Goal: Task Accomplishment & Management: Complete application form

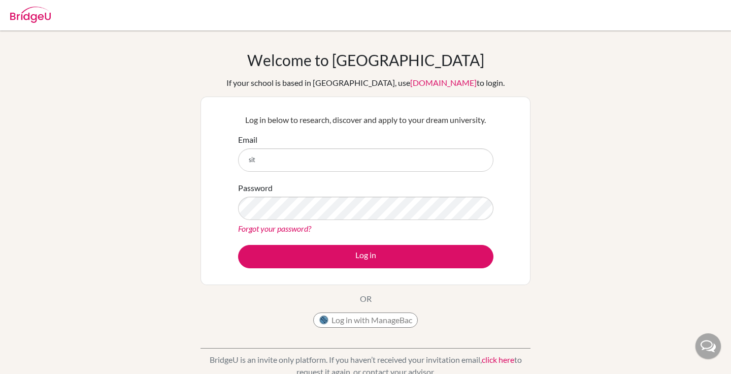
type input "[EMAIL_ADDRESS][DOMAIN_NAME]"
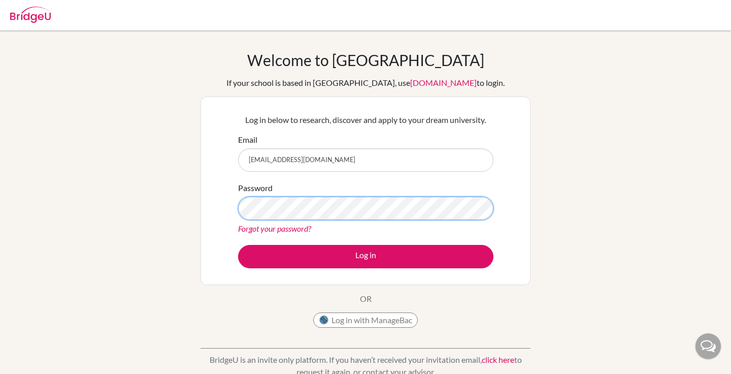
click at [238, 245] on button "Log in" at bounding box center [365, 256] width 255 height 23
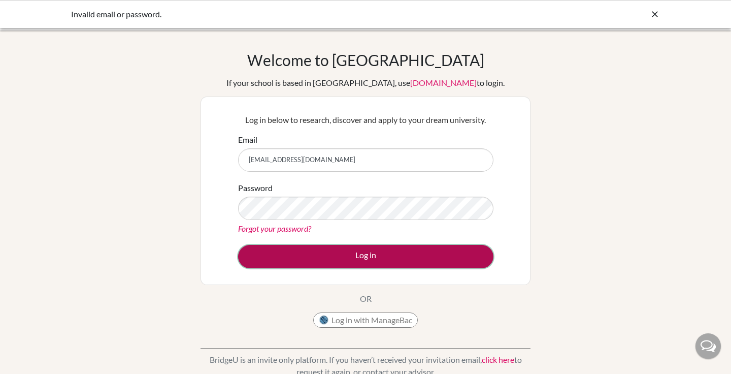
click at [326, 250] on button "Log in" at bounding box center [365, 256] width 255 height 23
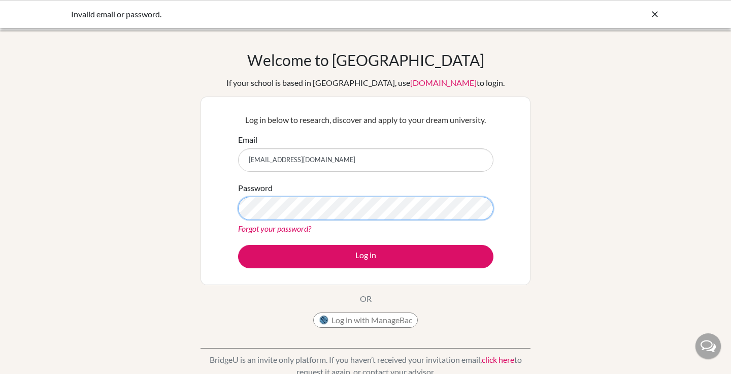
click at [238, 245] on button "Log in" at bounding box center [365, 256] width 255 height 23
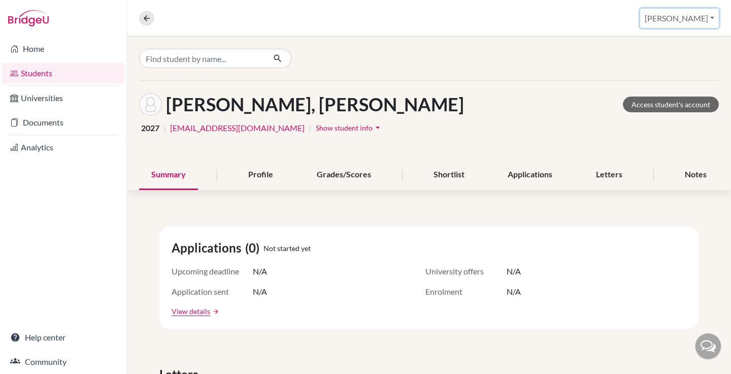
click at [685, 12] on button "Siti Nazara" at bounding box center [679, 18] width 79 height 19
click at [673, 54] on link "School Settings" at bounding box center [656, 58] width 80 height 16
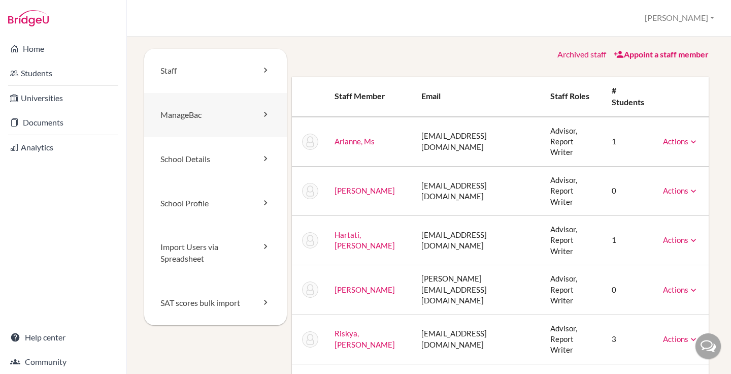
click at [208, 117] on link "ManageBac" at bounding box center [215, 115] width 143 height 44
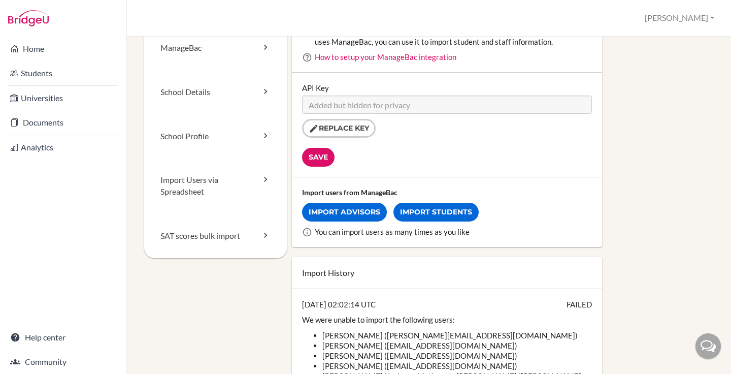
scroll to position [69, 0]
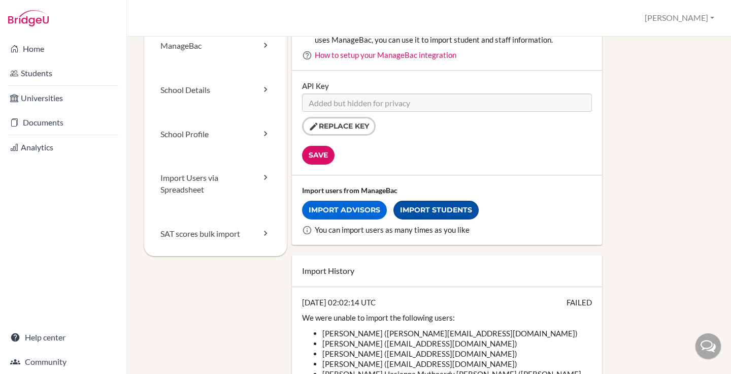
click at [424, 214] on link "Import Students" at bounding box center [436, 210] width 85 height 19
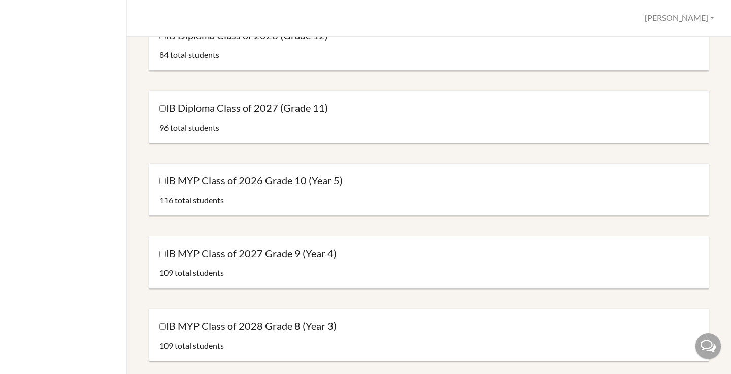
scroll to position [141, 0]
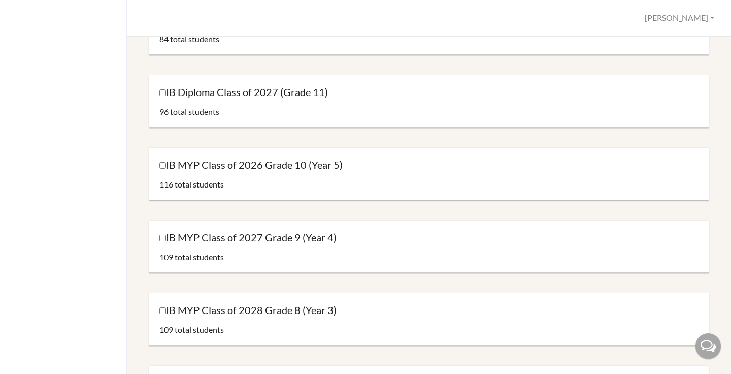
click at [304, 240] on label "IB MYP Class of 2027 Grade 9 (Year 4)" at bounding box center [247, 238] width 177 height 14
click at [166, 240] on input "IB MYP Class of 2027 Grade 9 (Year 4)" at bounding box center [162, 238] width 7 height 7
checkbox input "true"
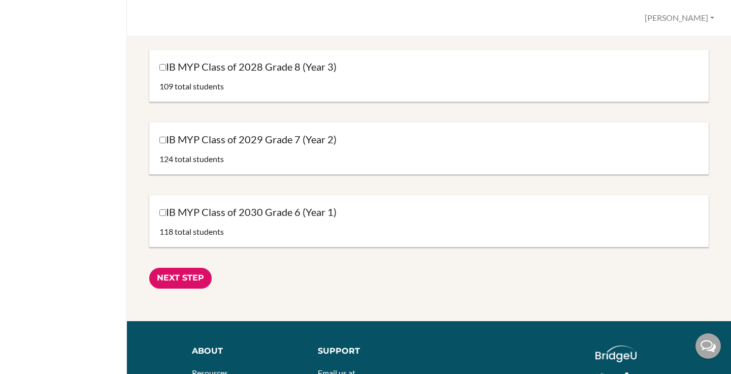
scroll to position [397, 0]
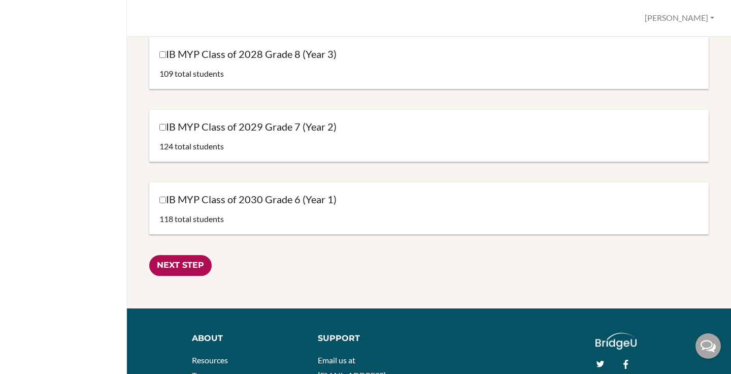
click at [201, 261] on input "Next Step" at bounding box center [180, 265] width 62 height 21
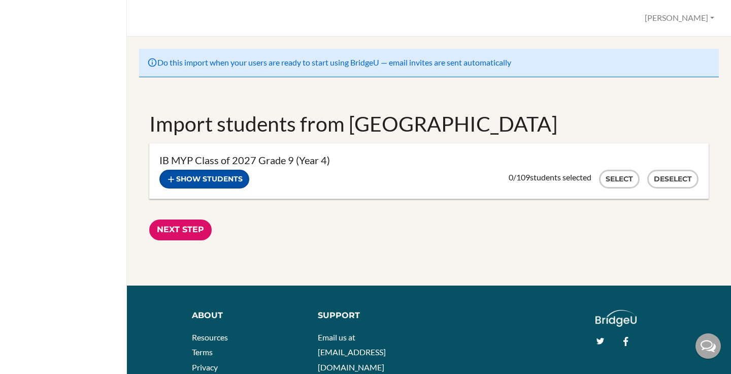
click at [221, 187] on button "Show students" at bounding box center [204, 179] width 90 height 19
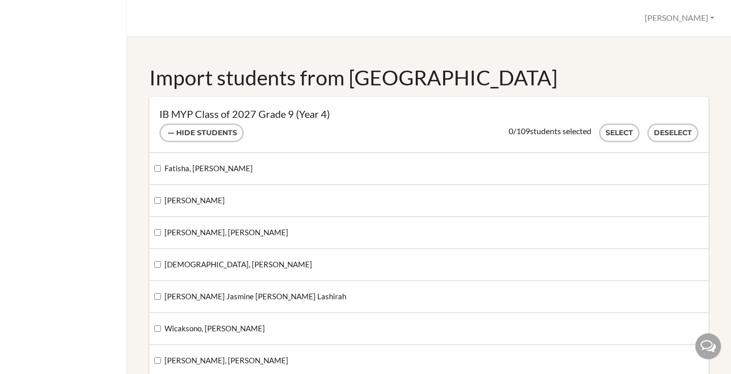
scroll to position [47, 0]
click at [630, 132] on button "Select" at bounding box center [619, 132] width 41 height 19
checkbox input "true"
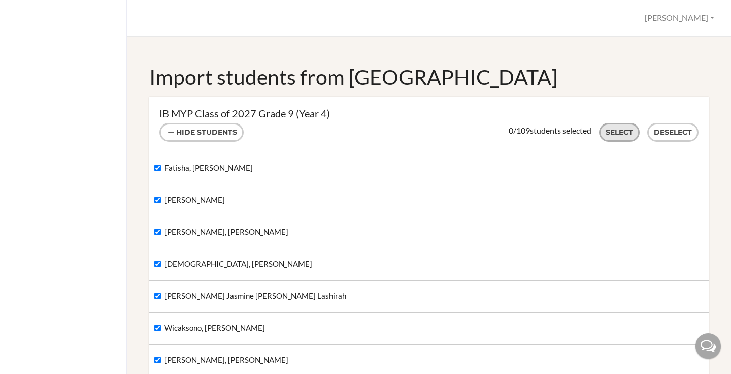
checkbox input "true"
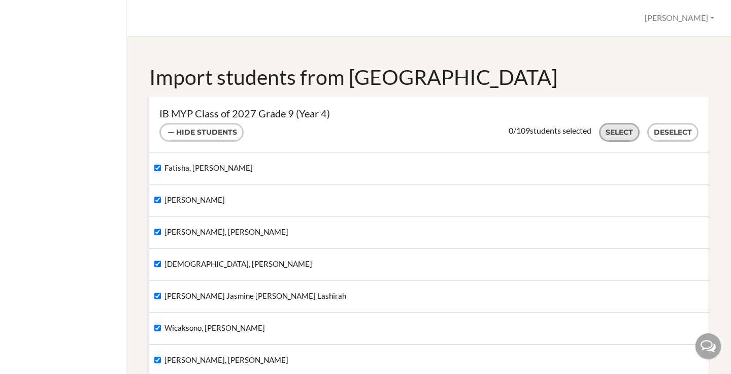
checkbox input "true"
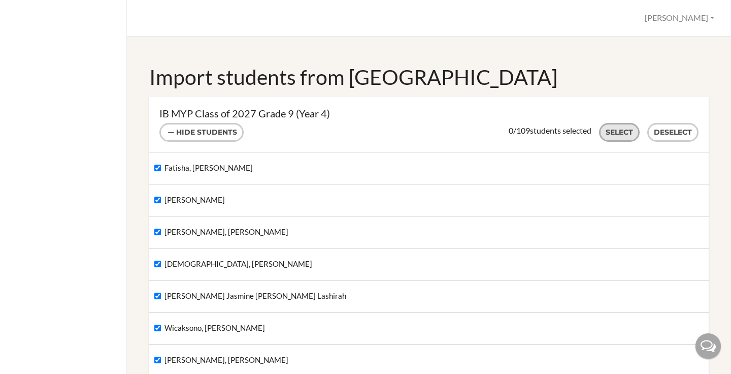
checkbox input "true"
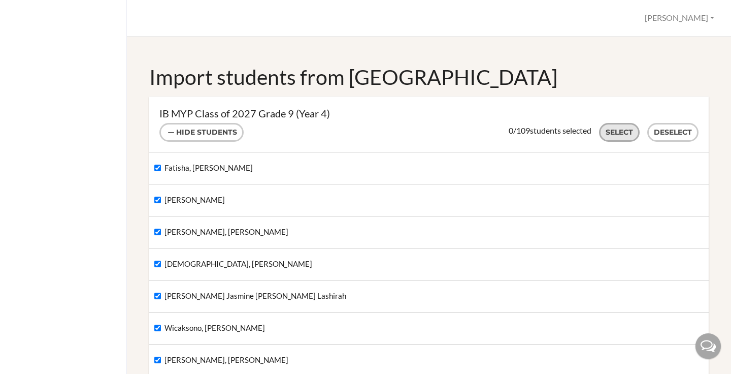
checkbox input "true"
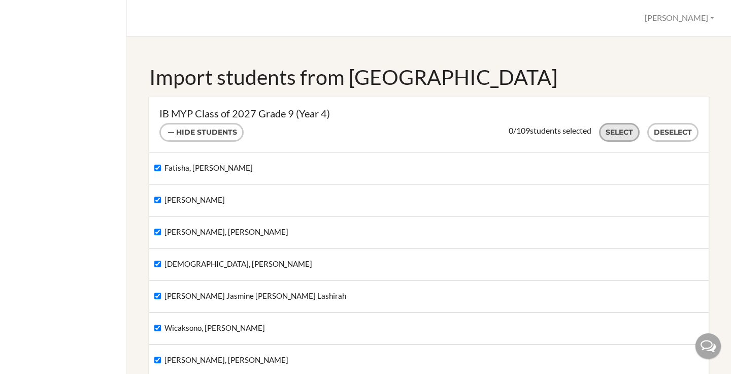
checkbox input "true"
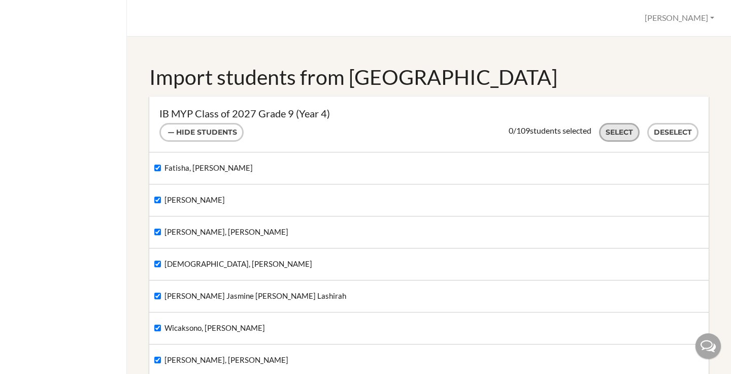
checkbox input "true"
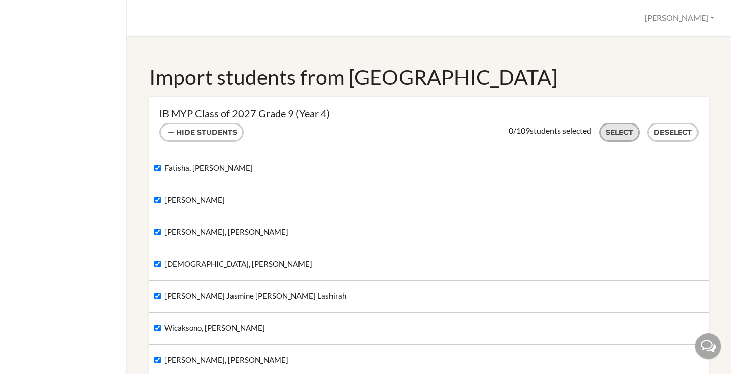
checkbox input "true"
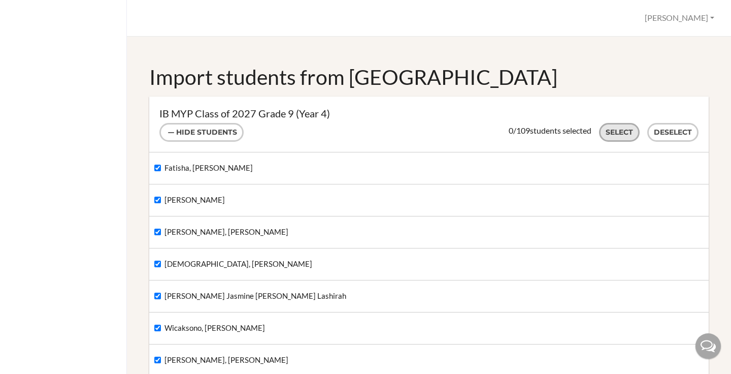
checkbox input "true"
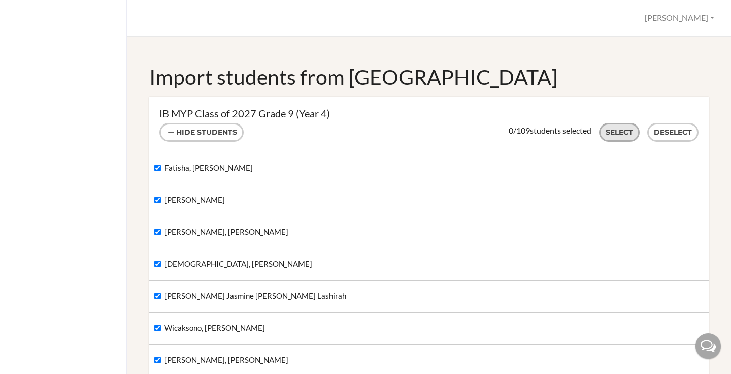
checkbox input "true"
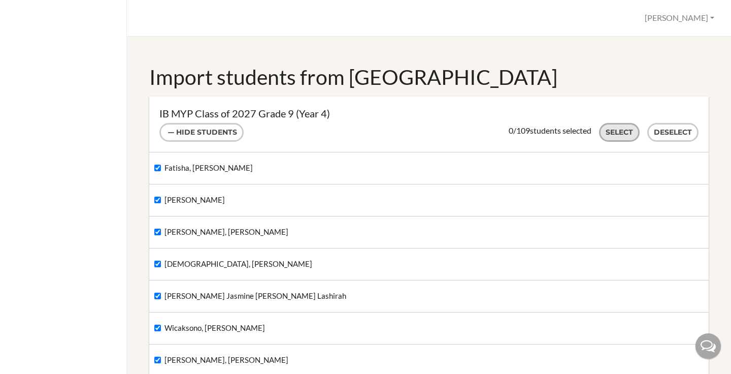
checkbox input "true"
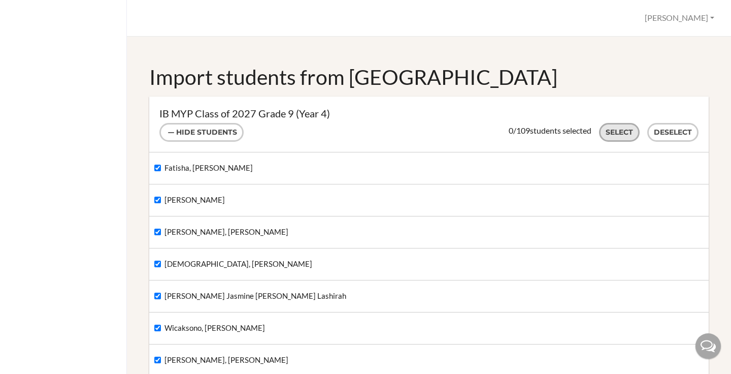
checkbox input "true"
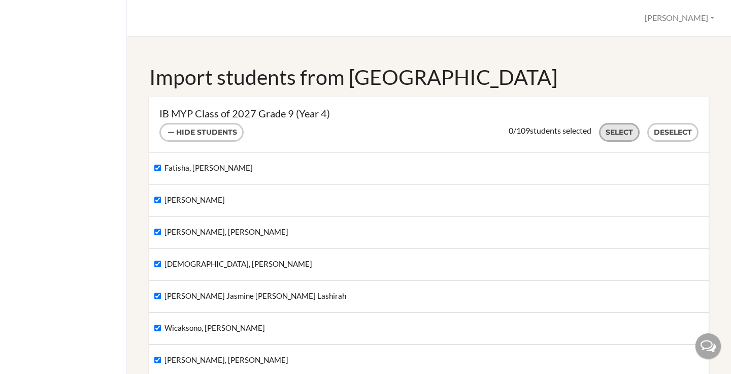
checkbox input "true"
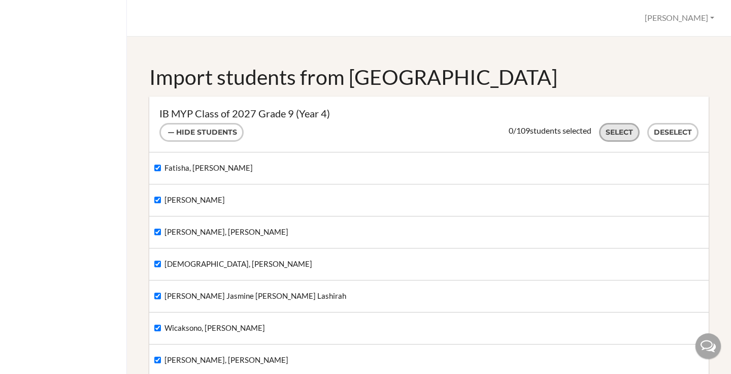
checkbox input "true"
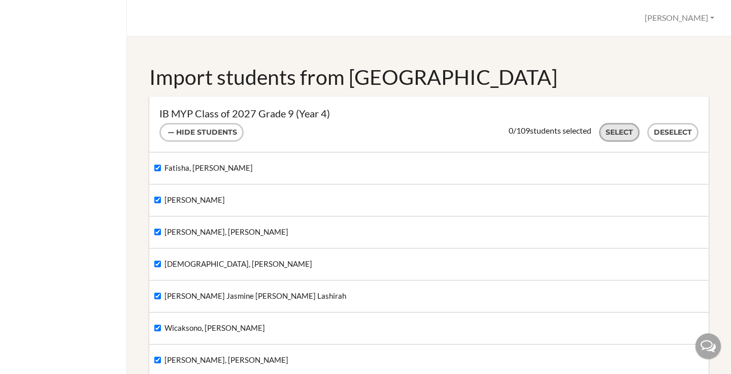
checkbox input "true"
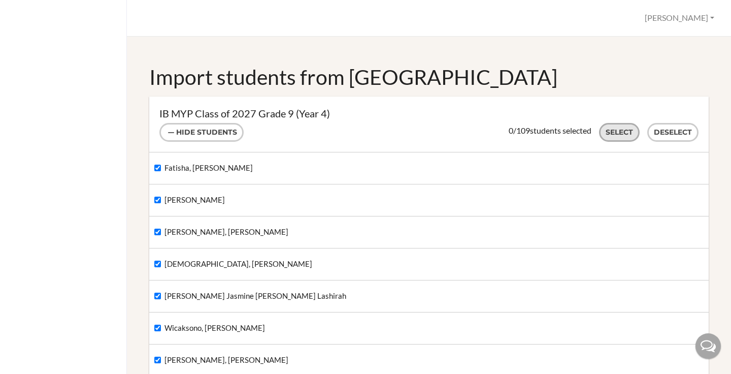
checkbox input "true"
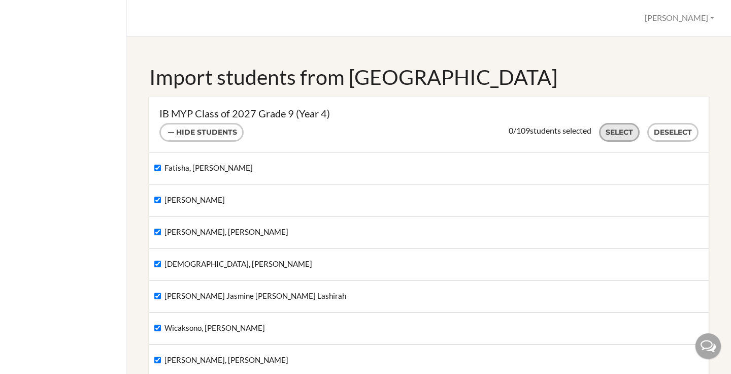
checkbox input "true"
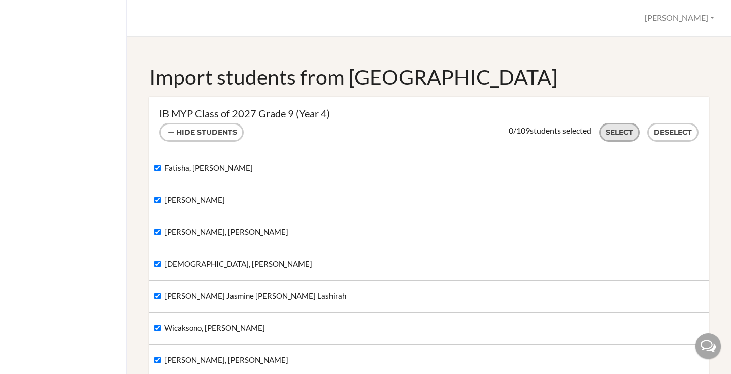
checkbox input "true"
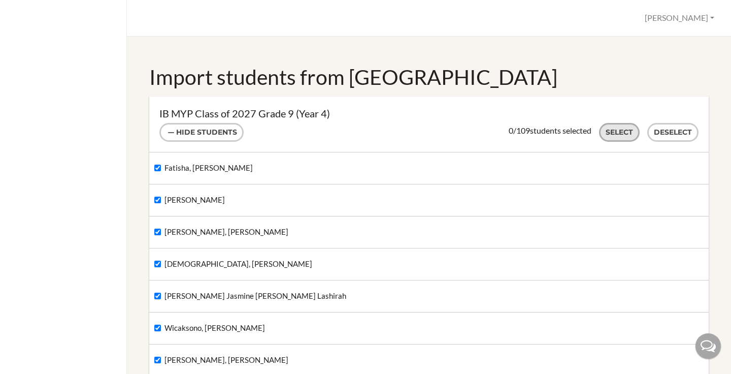
checkbox input "true"
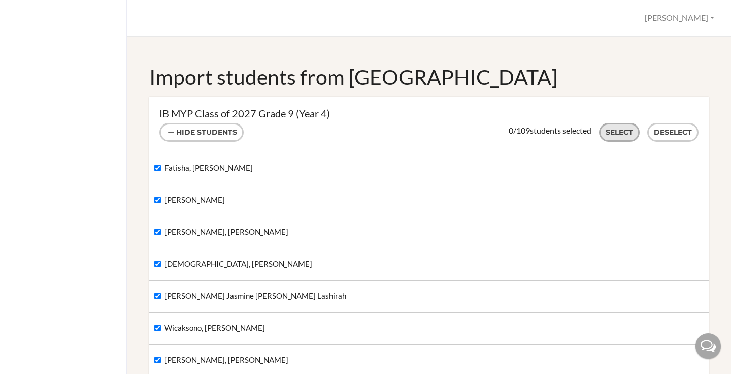
checkbox input "true"
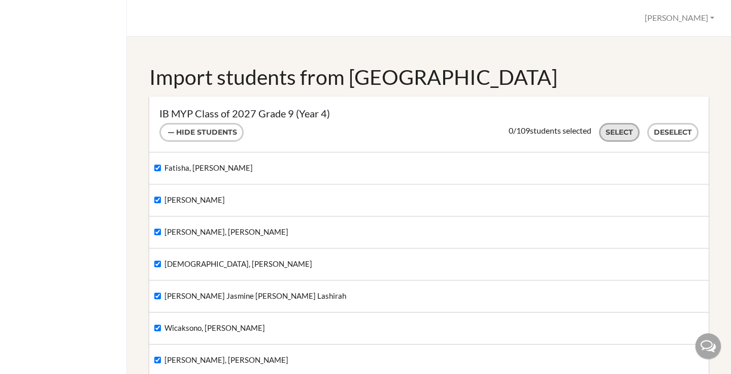
checkbox input "true"
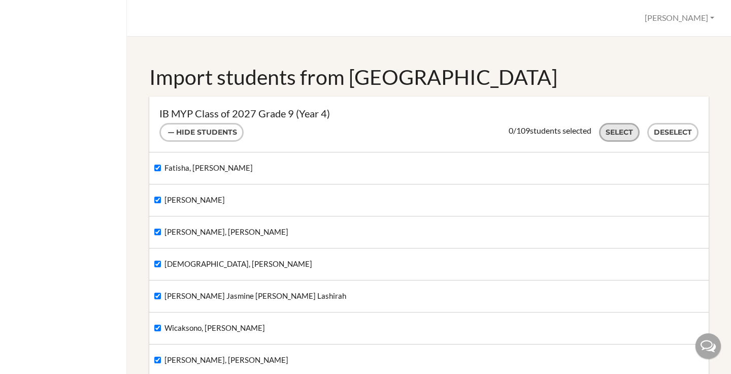
checkbox input "true"
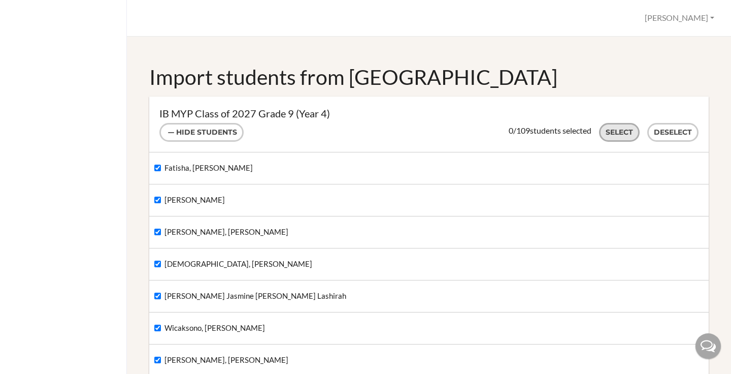
checkbox input "true"
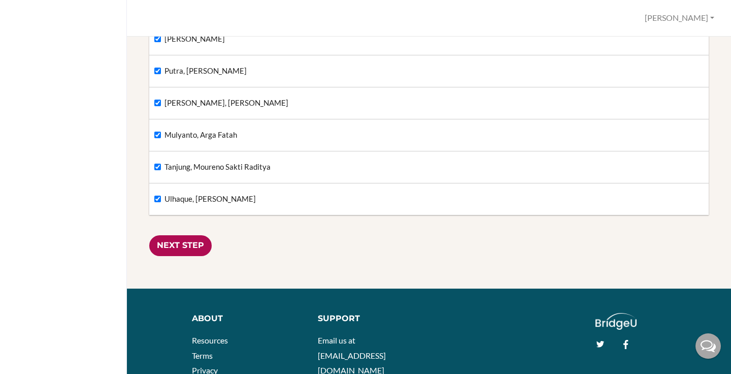
scroll to position [3469, 0]
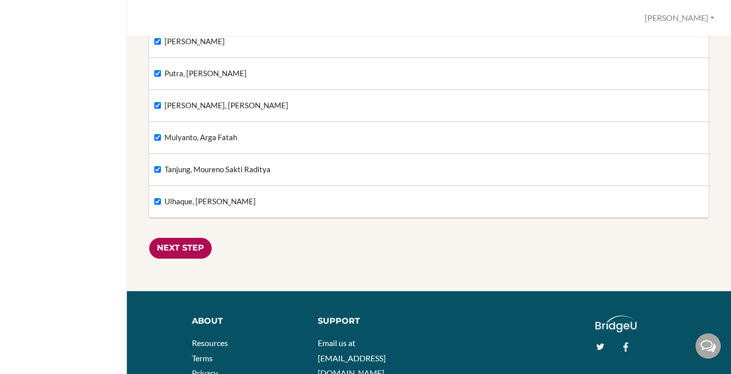
click at [174, 244] on input "Next Step" at bounding box center [180, 248] width 62 height 21
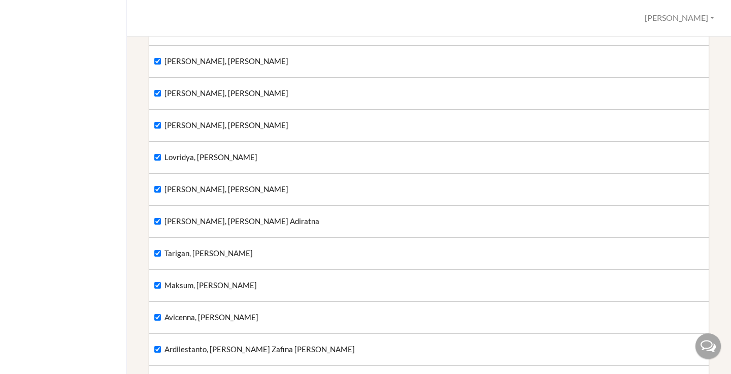
scroll to position [2904, 0]
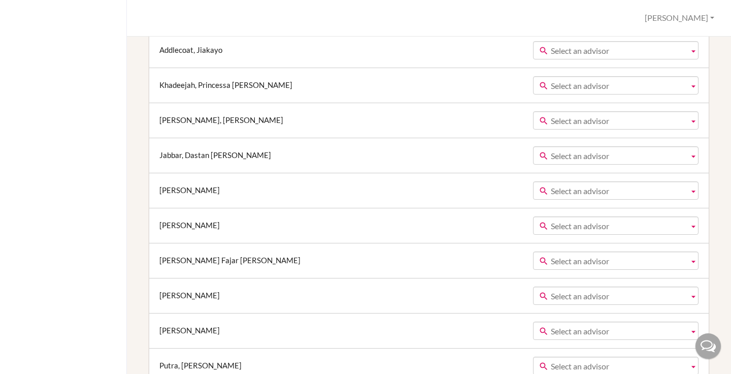
scroll to position [3943, 0]
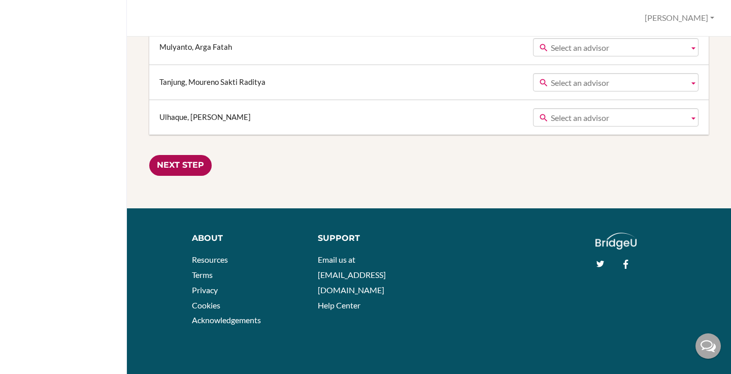
click at [184, 161] on input "Next Step" at bounding box center [180, 165] width 62 height 21
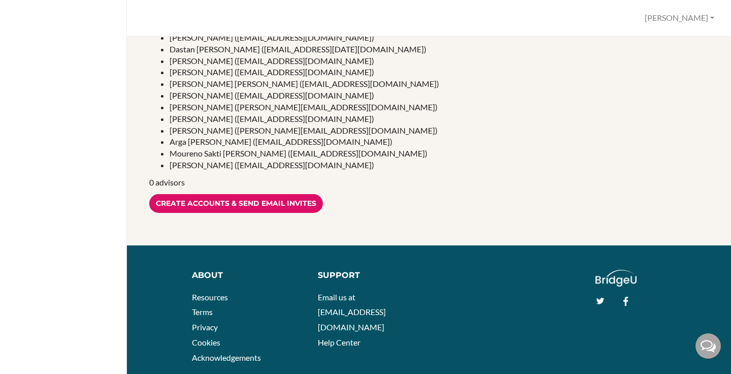
scroll to position [1302, 0]
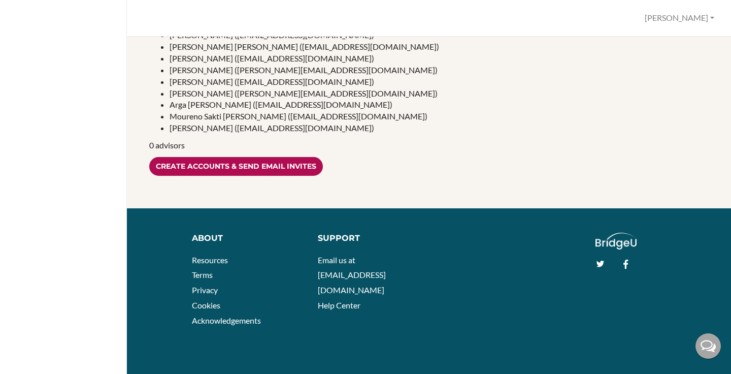
click at [242, 168] on input "Create accounts & send email invites" at bounding box center [236, 166] width 174 height 19
